Goal: Task Accomplishment & Management: Use online tool/utility

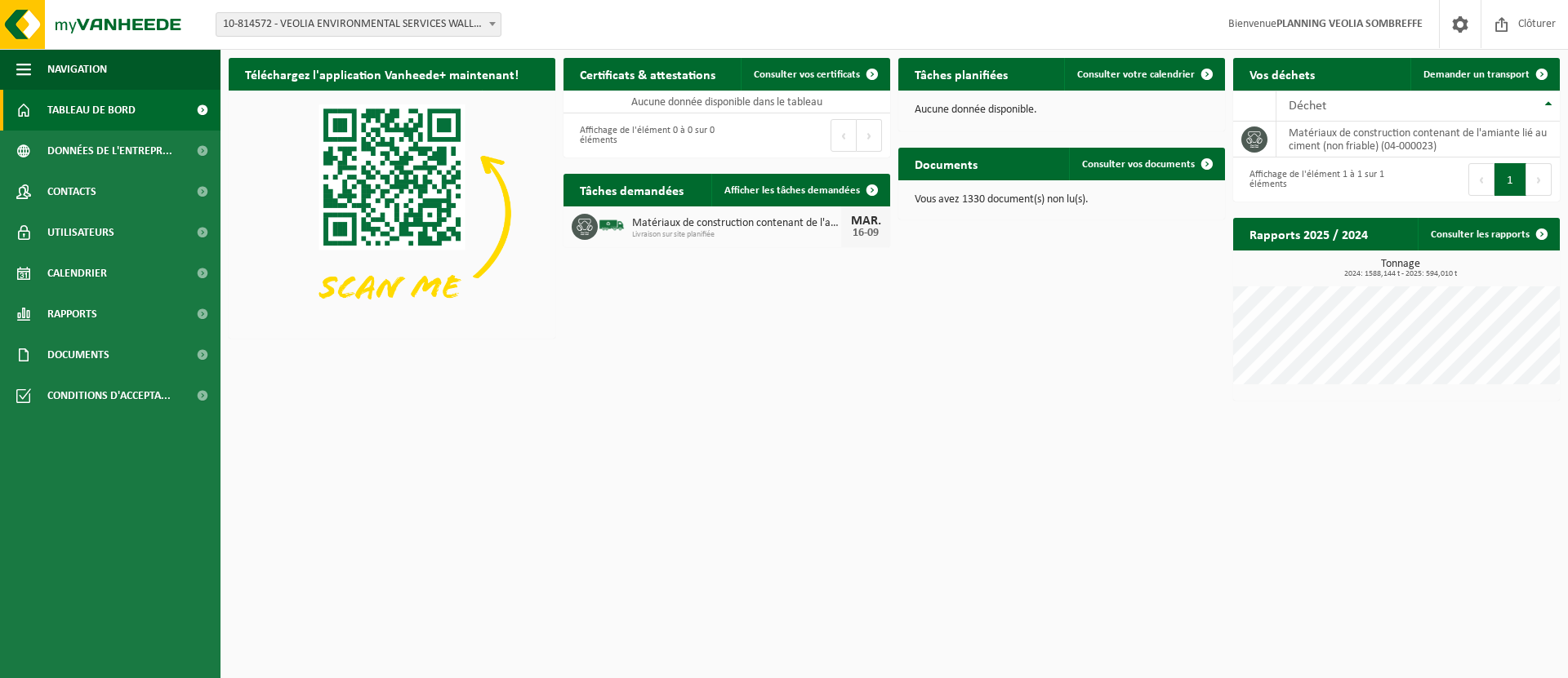
click at [493, 21] on span at bounding box center [492, 23] width 17 height 21
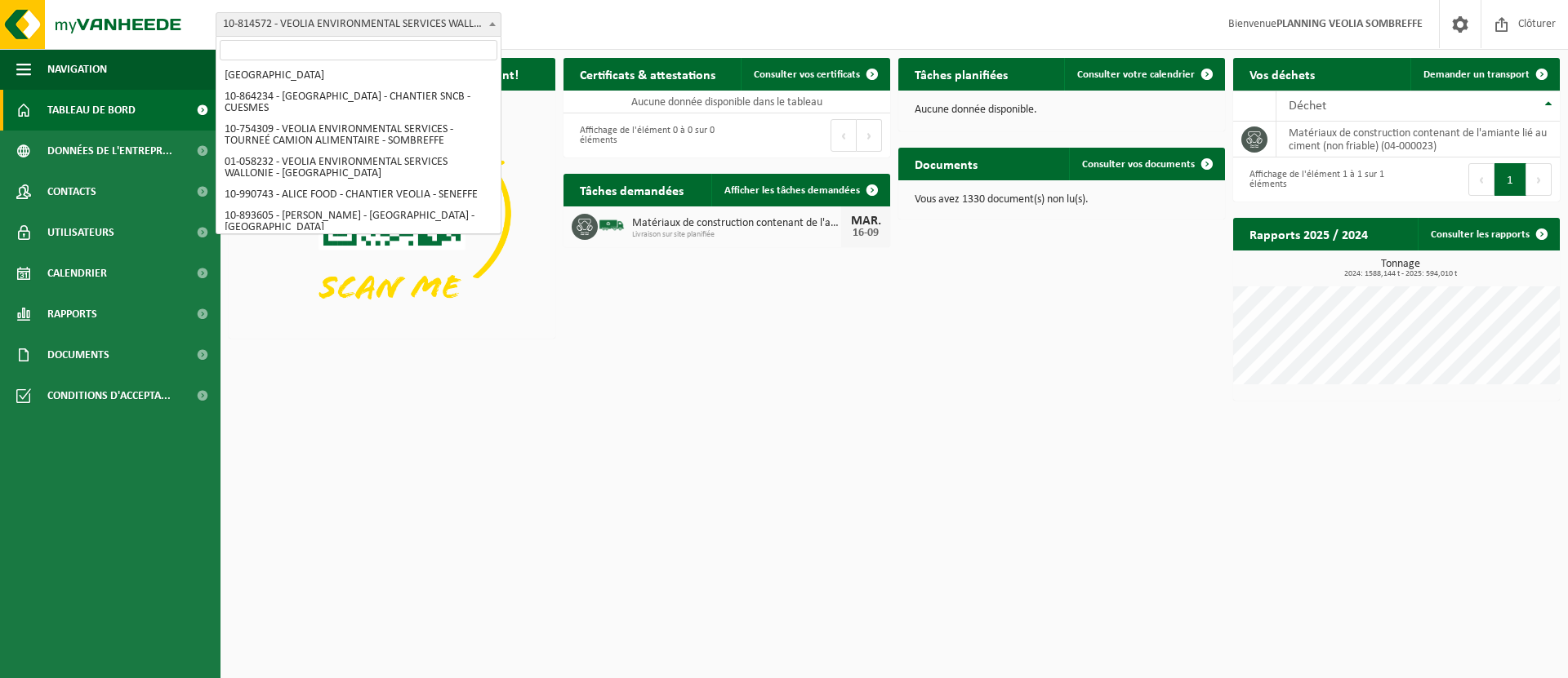
scroll to position [837, 0]
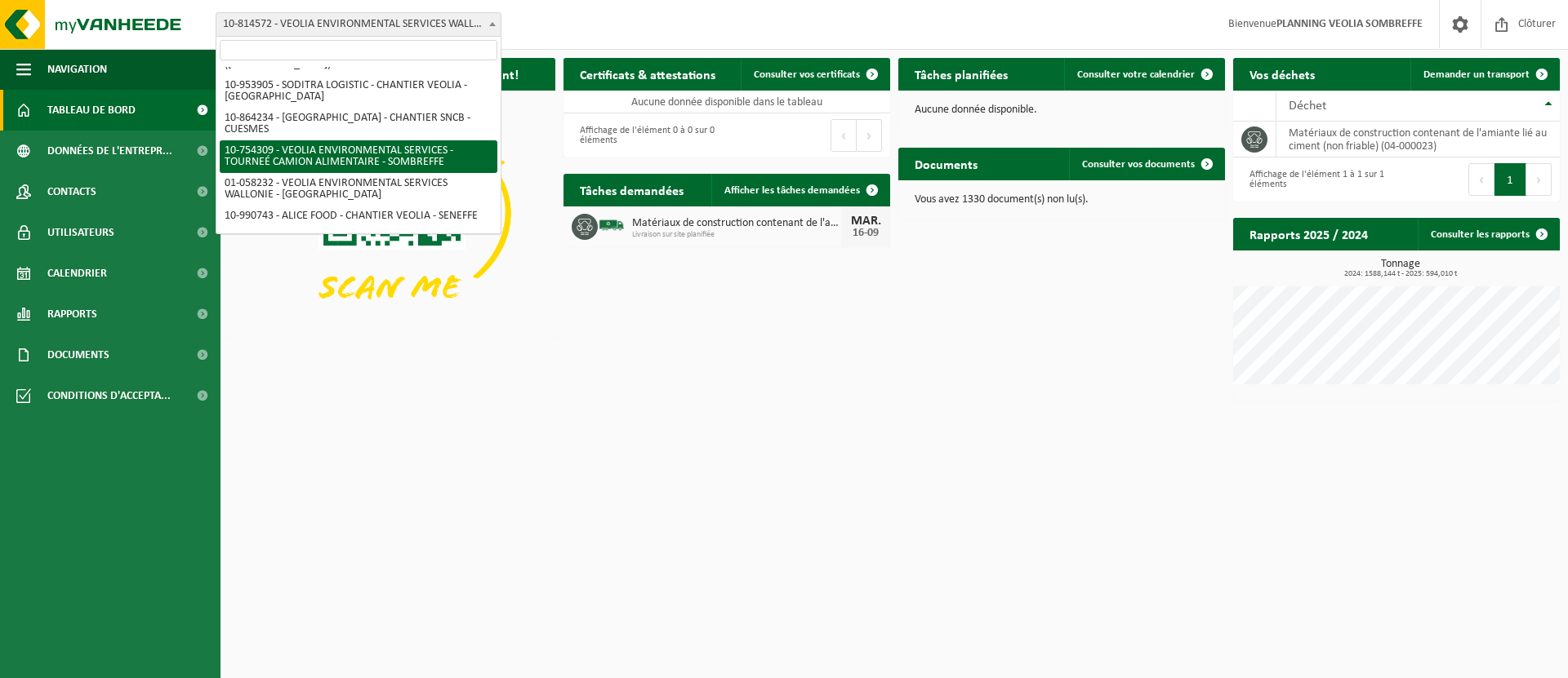
select select "95907"
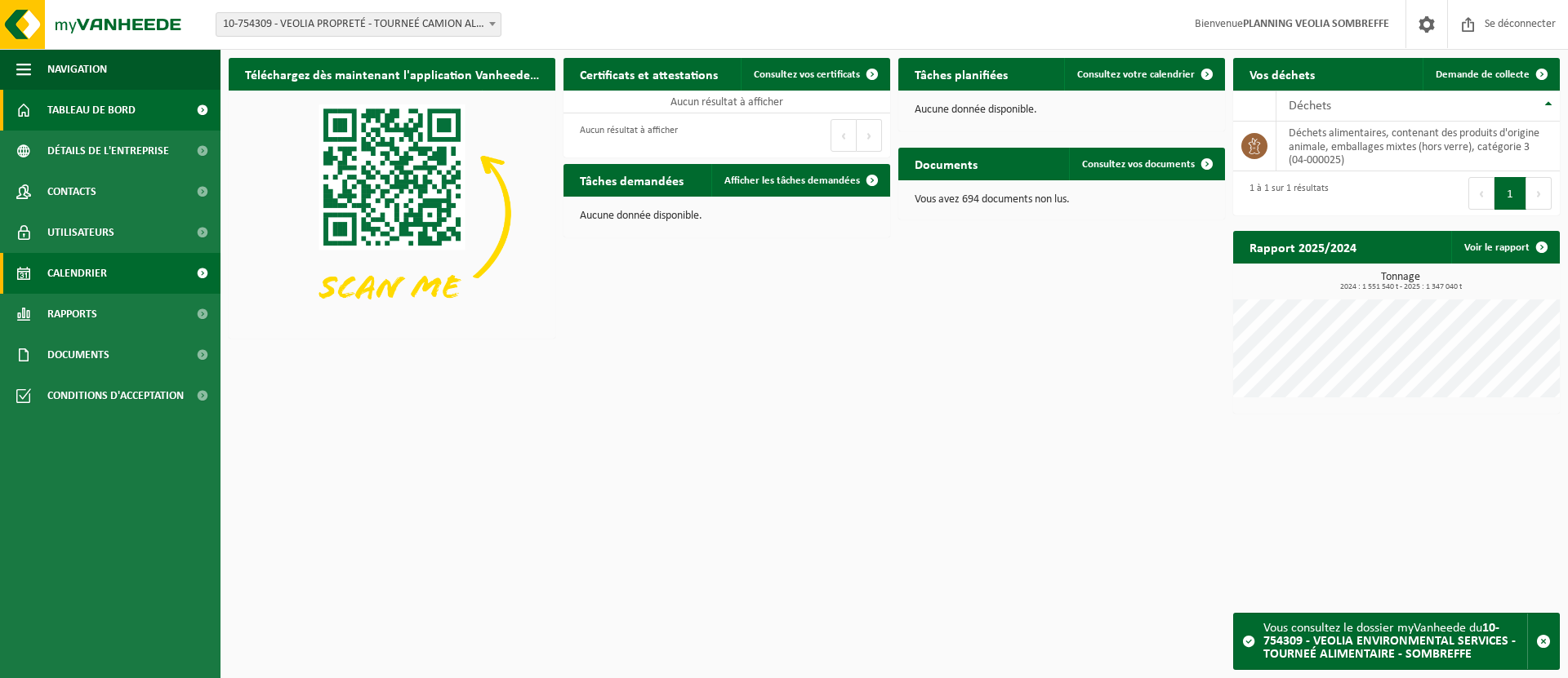
click at [152, 279] on link "Calendrier" at bounding box center [110, 274] width 221 height 41
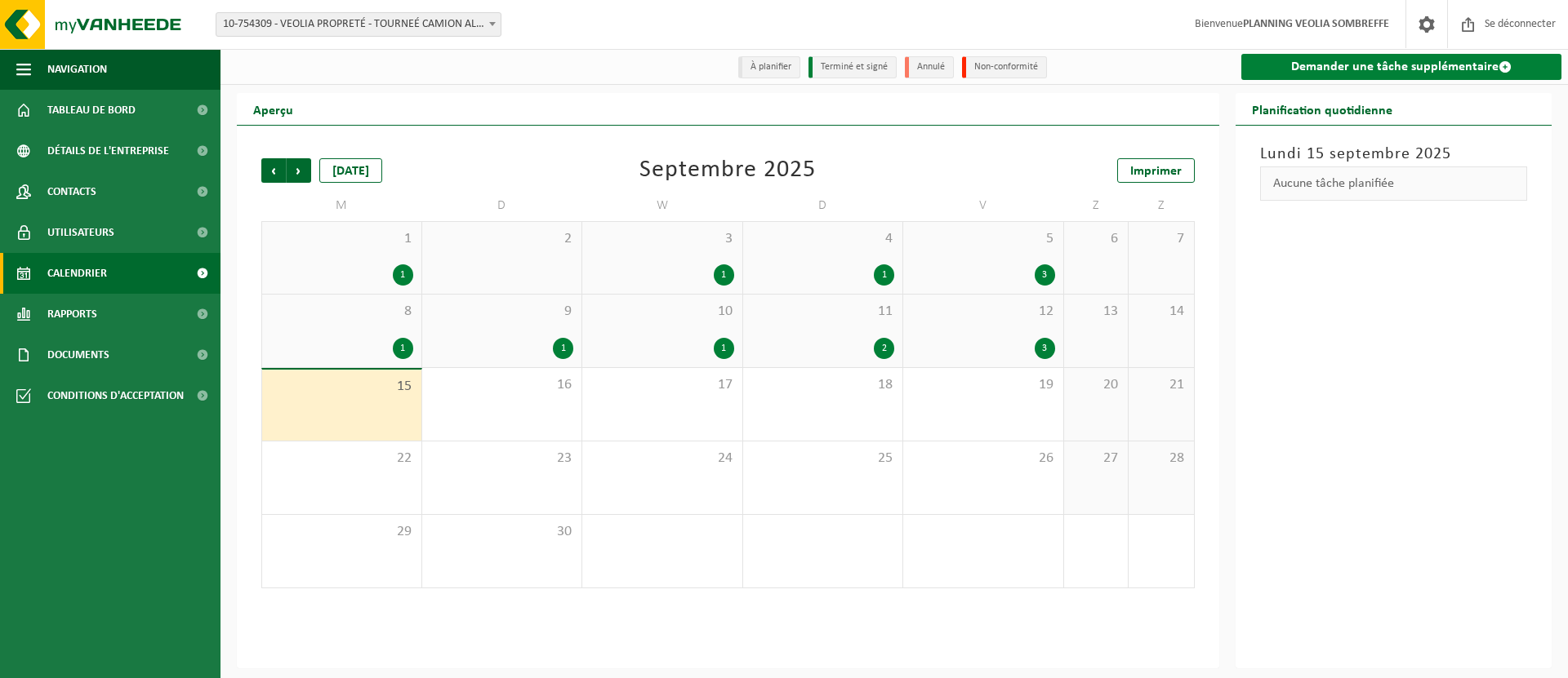
click at [1353, 66] on font "Demander une tâche supplémentaire" at bounding box center [1394, 66] width 207 height 13
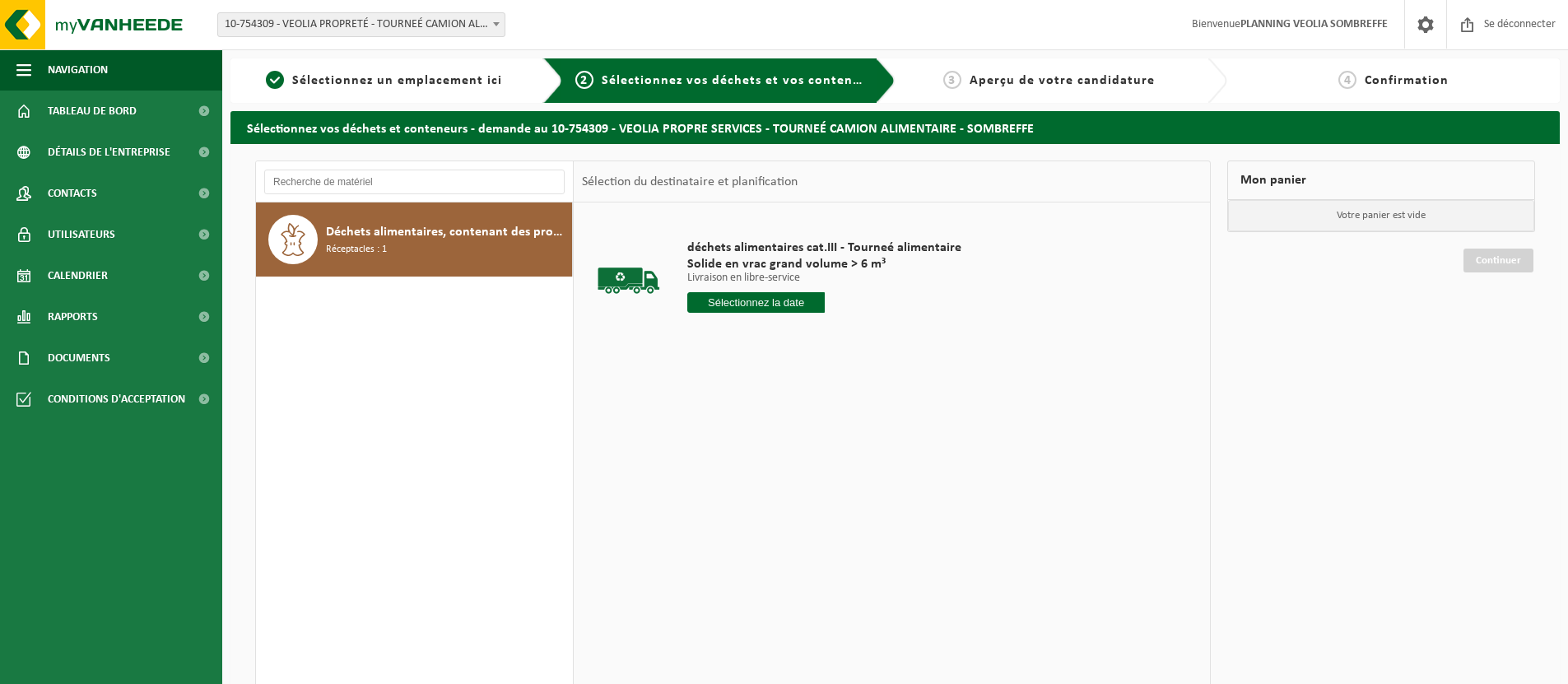
click at [715, 302] on input "text" at bounding box center [755, 302] width 137 height 21
click at [734, 467] on font "16" at bounding box center [732, 464] width 13 height 13
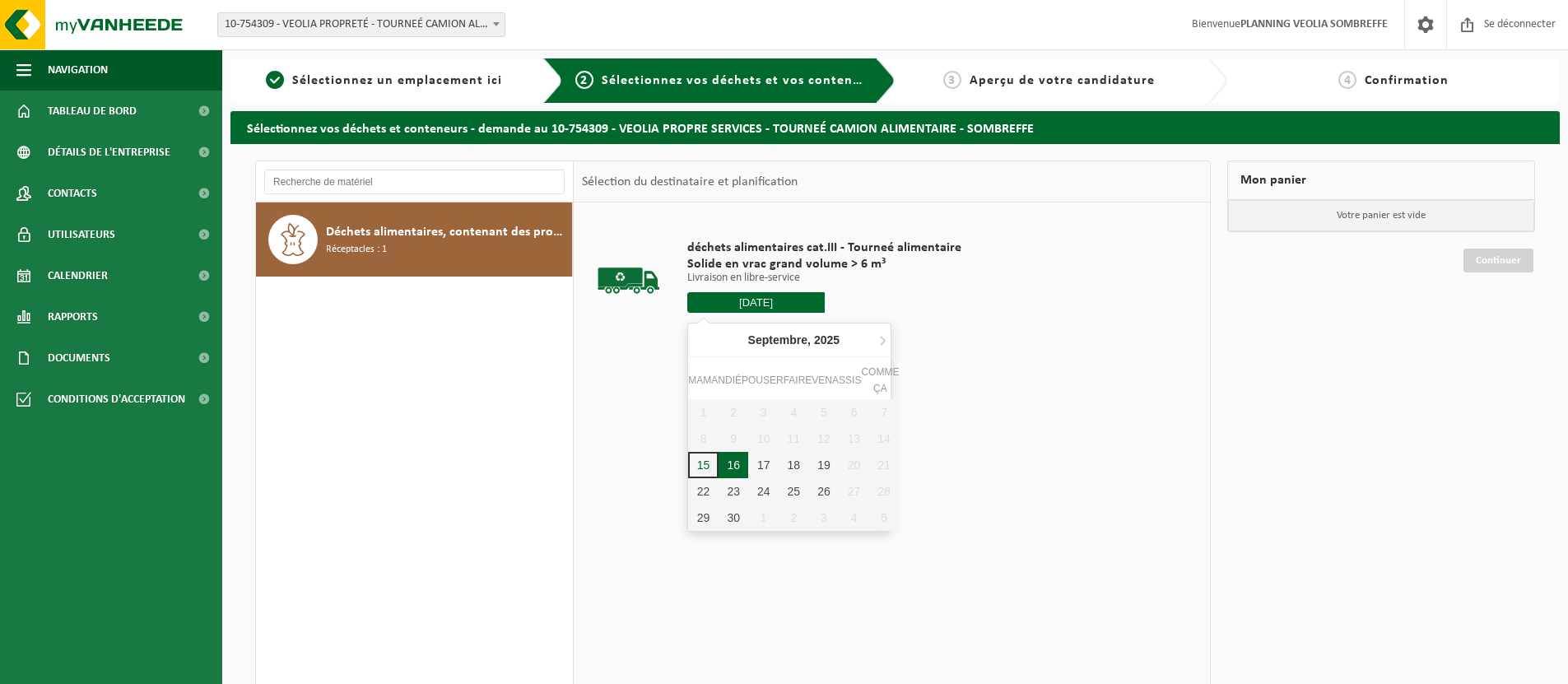
type input "Van 2025-09-16"
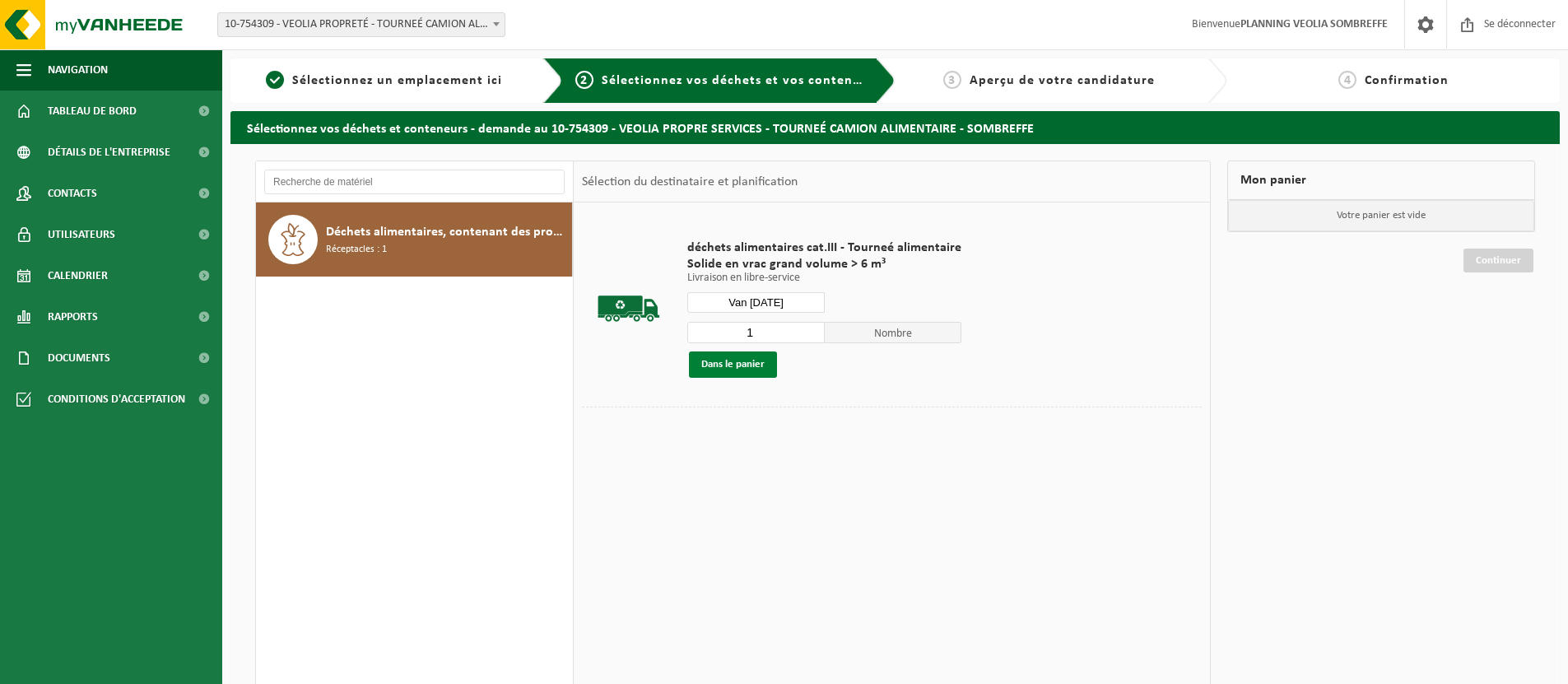
click at [732, 366] on font "Dans le panier" at bounding box center [733, 364] width 63 height 11
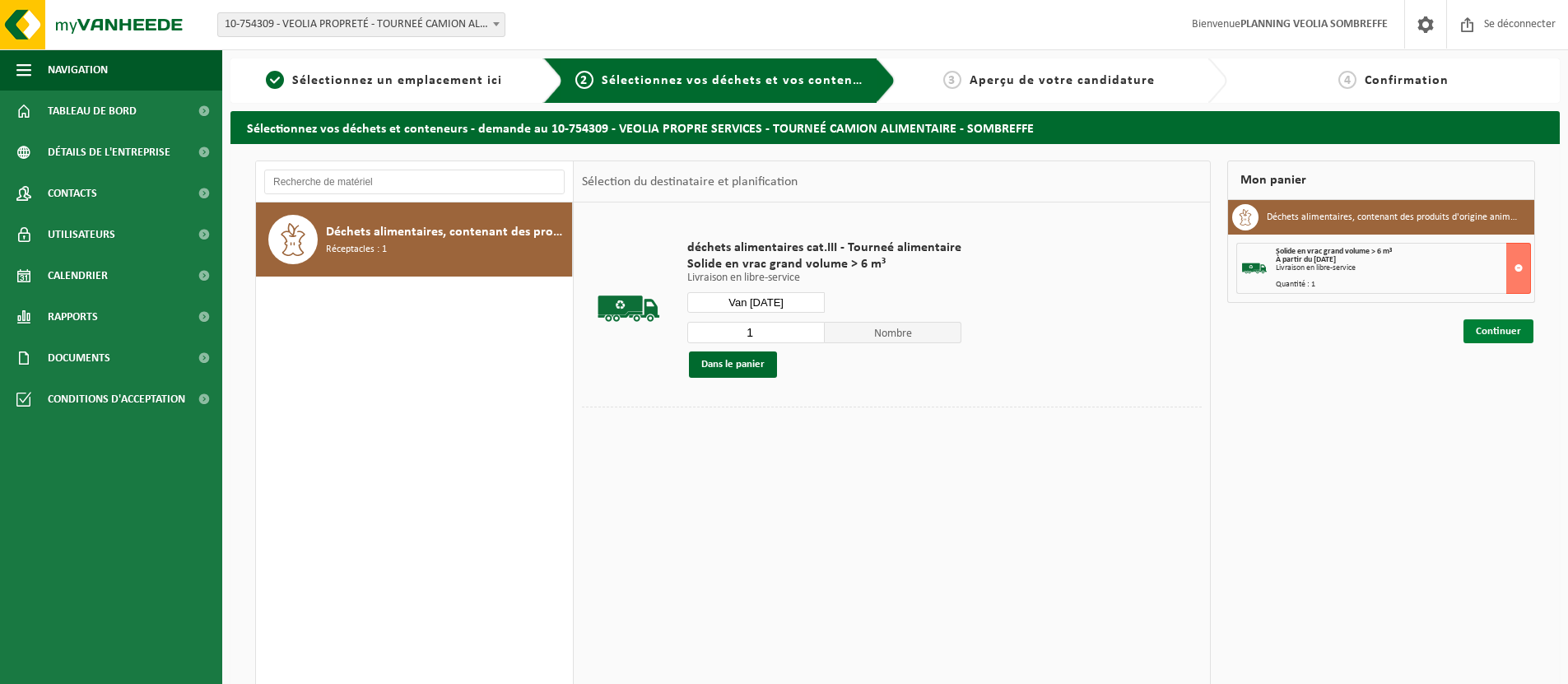
click at [1506, 332] on font "Continuer" at bounding box center [1498, 331] width 45 height 11
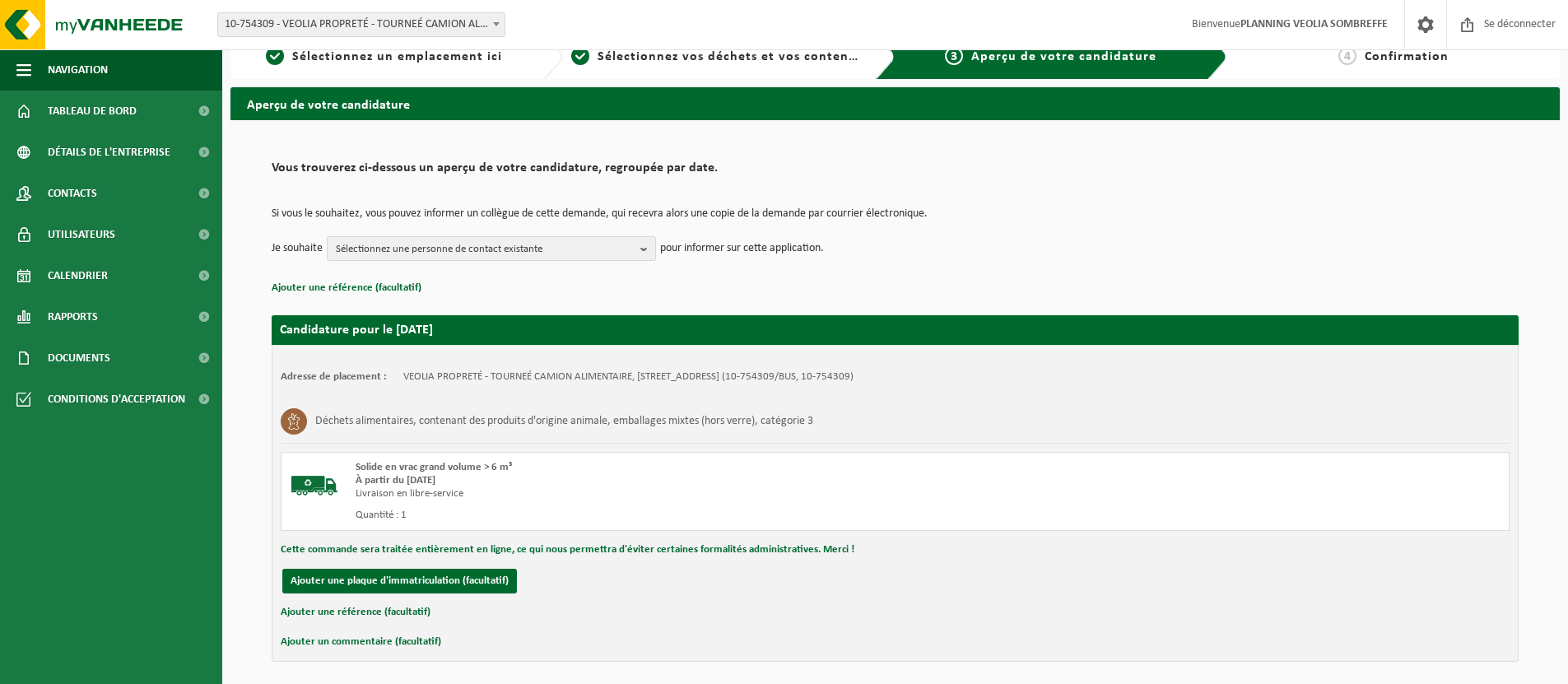
scroll to position [87, 0]
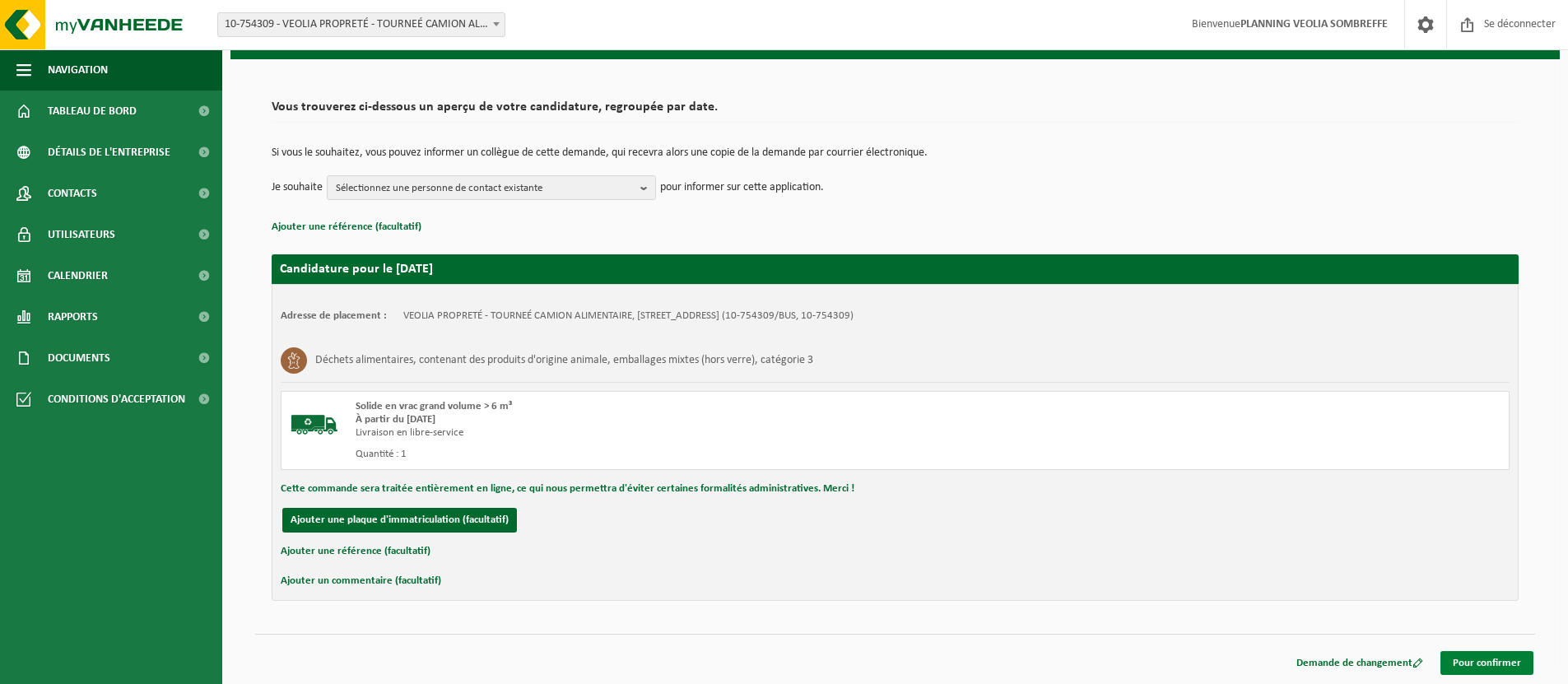
click at [1510, 665] on font "Pour confirmer" at bounding box center [1486, 662] width 68 height 11
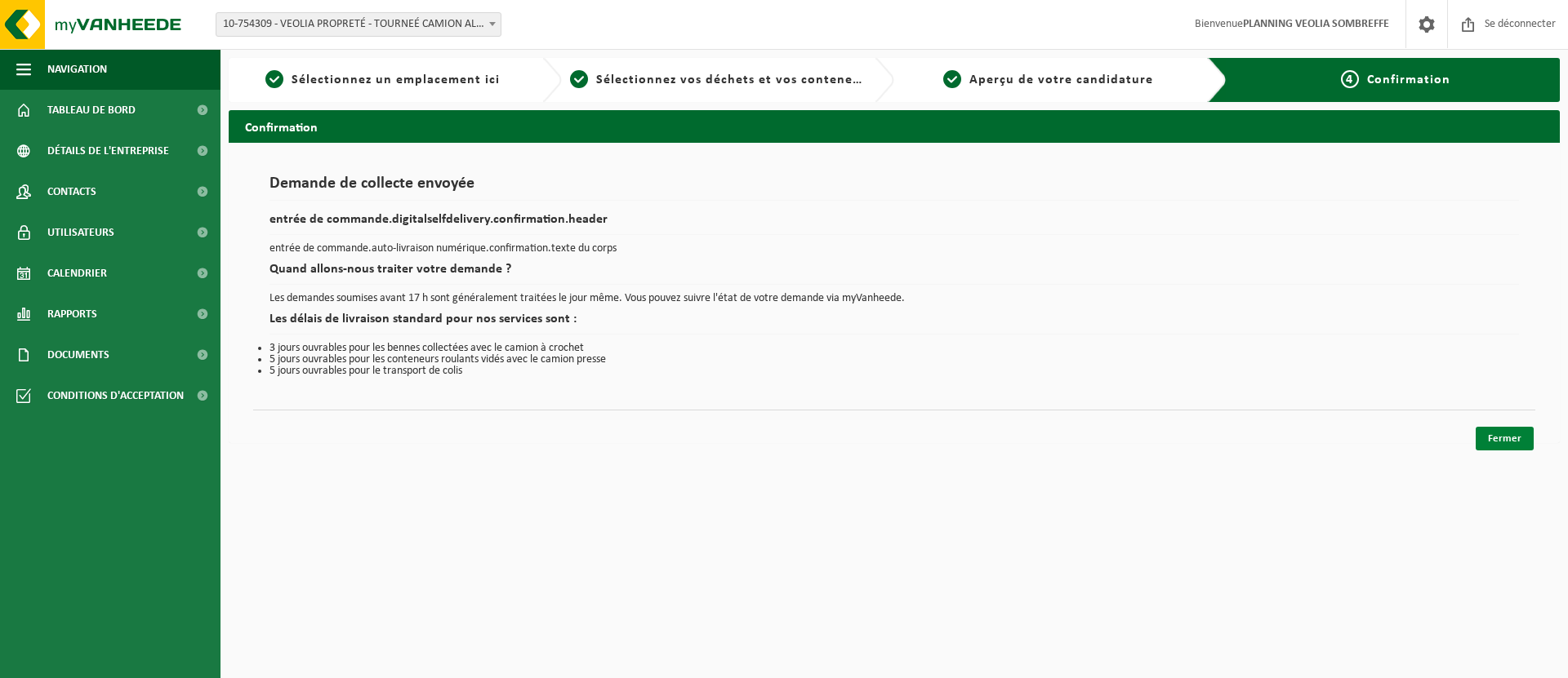
click at [1505, 442] on font "Fermer" at bounding box center [1504, 438] width 33 height 11
